Goal: Task Accomplishment & Management: Use online tool/utility

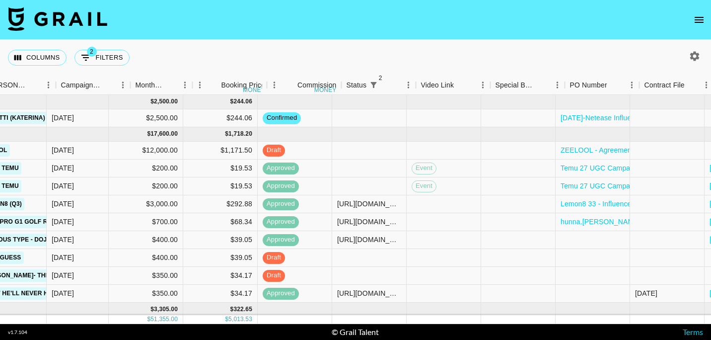
scroll to position [0, 467]
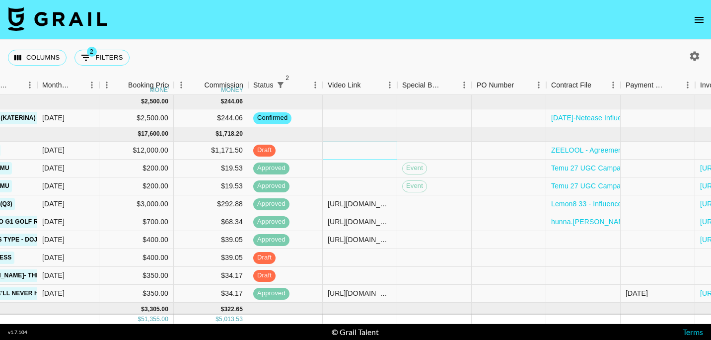
click at [331, 151] on div at bounding box center [360, 150] width 74 height 18
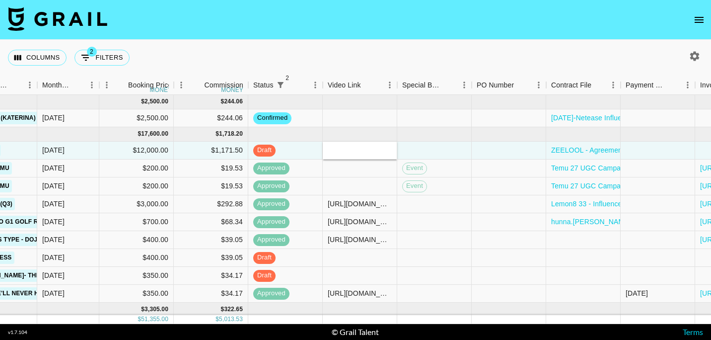
type input "[URL][DOMAIN_NAME]"
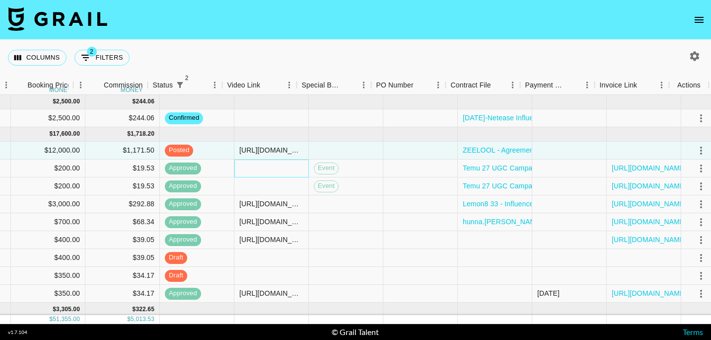
scroll to position [0, 572]
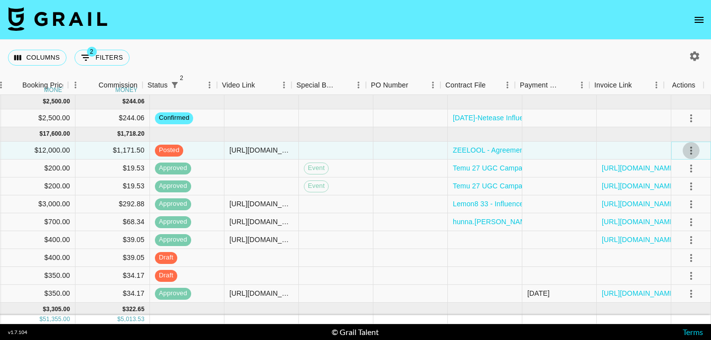
click at [685, 150] on icon "select merge strategy" at bounding box center [691, 150] width 12 height 12
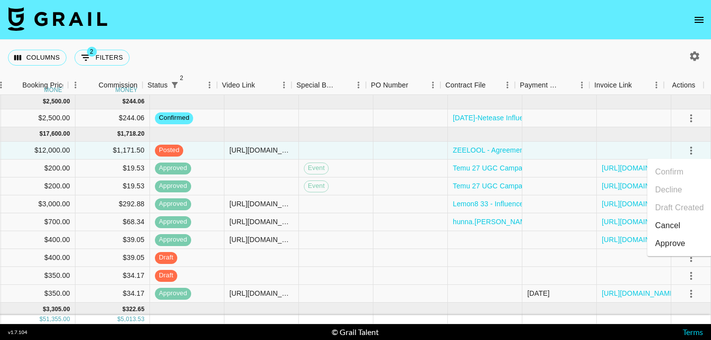
click at [673, 244] on div "Approve" at bounding box center [670, 243] width 30 height 12
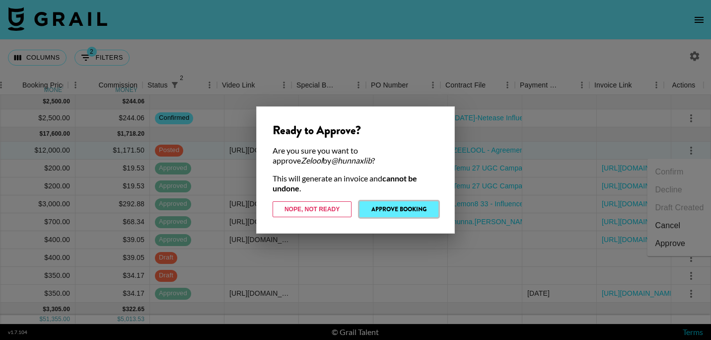
click at [400, 215] on button "Approve Booking" at bounding box center [398, 209] width 79 height 16
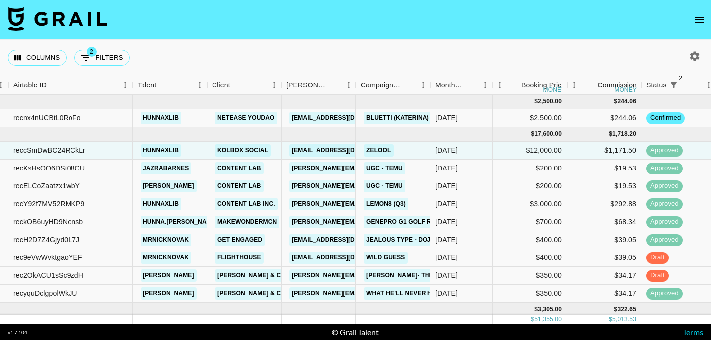
scroll to position [0, 73]
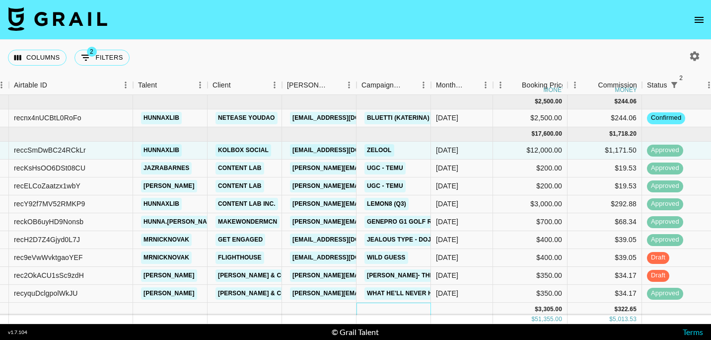
click at [391, 303] on div at bounding box center [393, 309] width 74 height 14
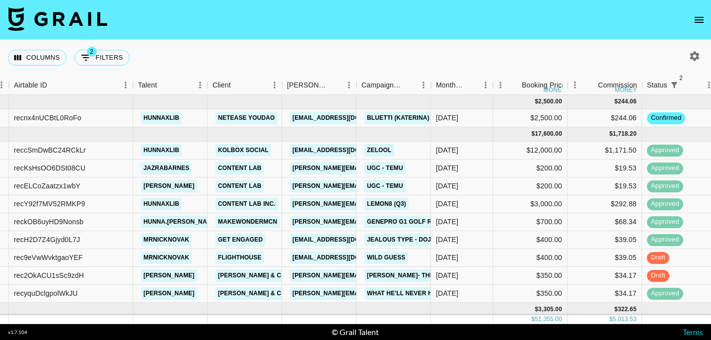
drag, startPoint x: 451, startPoint y: 50, endPoint x: 430, endPoint y: 48, distance: 20.9
click at [451, 50] on div "Columns 2 Filters + Booking" at bounding box center [355, 58] width 711 height 36
drag, startPoint x: 430, startPoint y: 48, endPoint x: 406, endPoint y: 49, distance: 24.3
click at [406, 49] on div "Columns 2 Filters + Booking" at bounding box center [355, 58] width 711 height 36
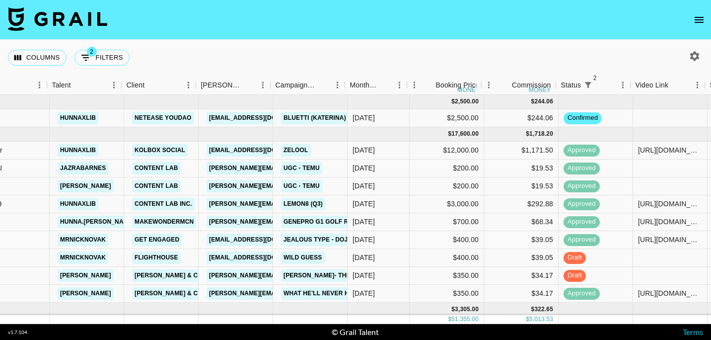
scroll to position [0, 195]
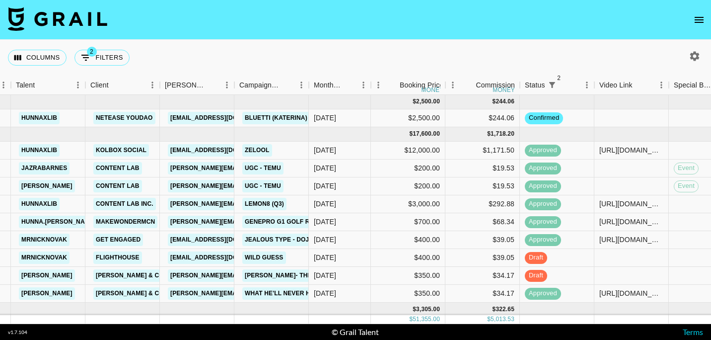
click at [487, 324] on footer "v 1.7.104 © Grail Talent Terms" at bounding box center [355, 332] width 711 height 16
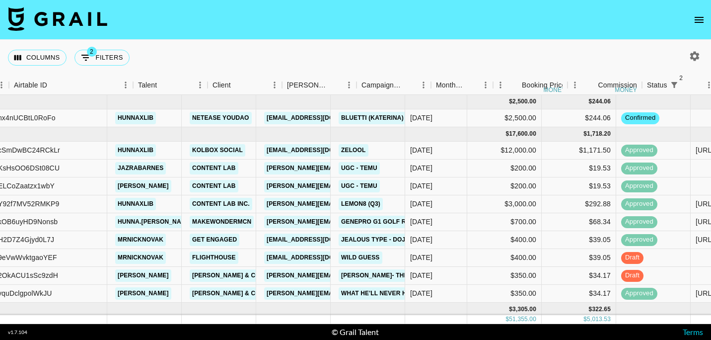
scroll to position [0, 54]
